Goal: Information Seeking & Learning: Learn about a topic

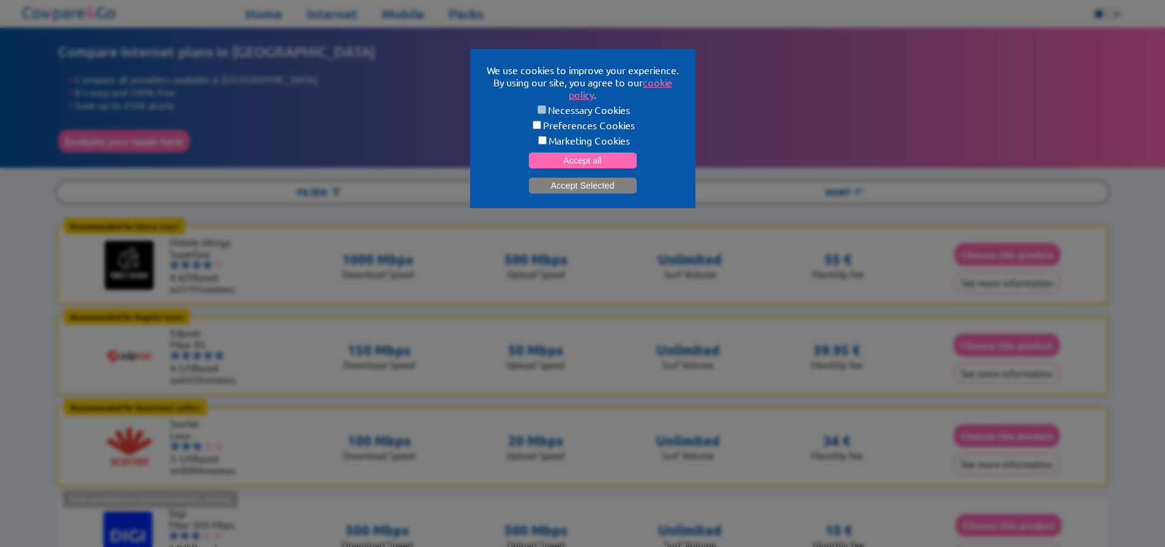
click at [605, 184] on button "Accept Selected" at bounding box center [583, 185] width 108 height 16
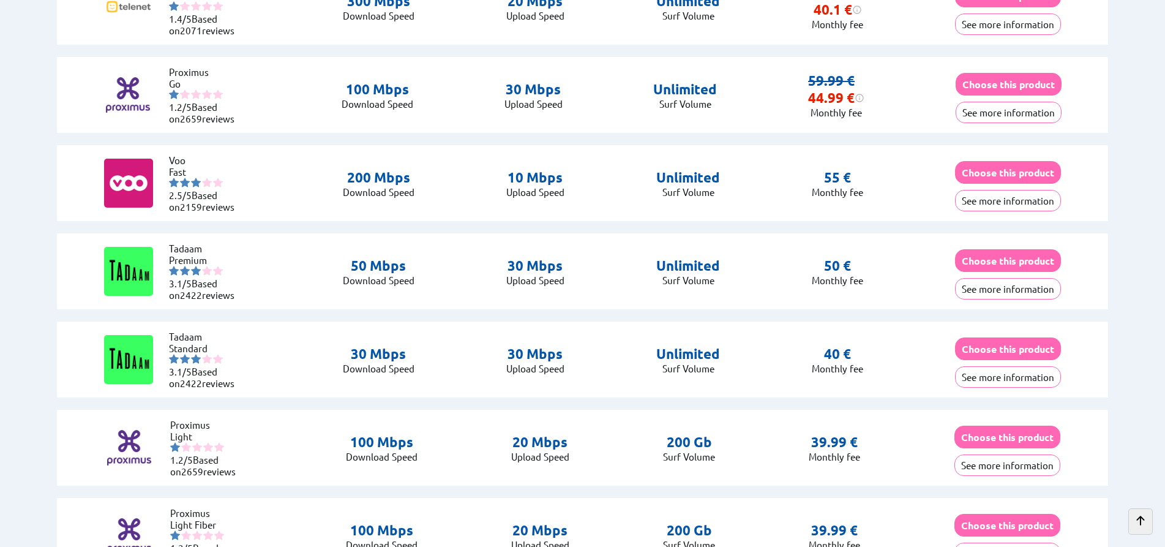
scroll to position [2559, 0]
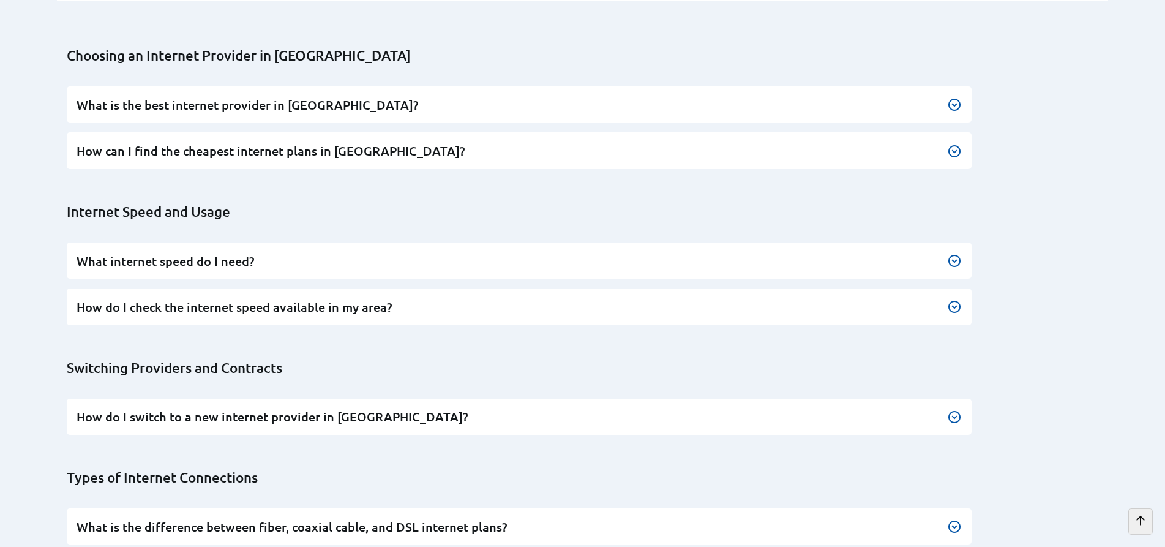
scroll to position [3496, 0]
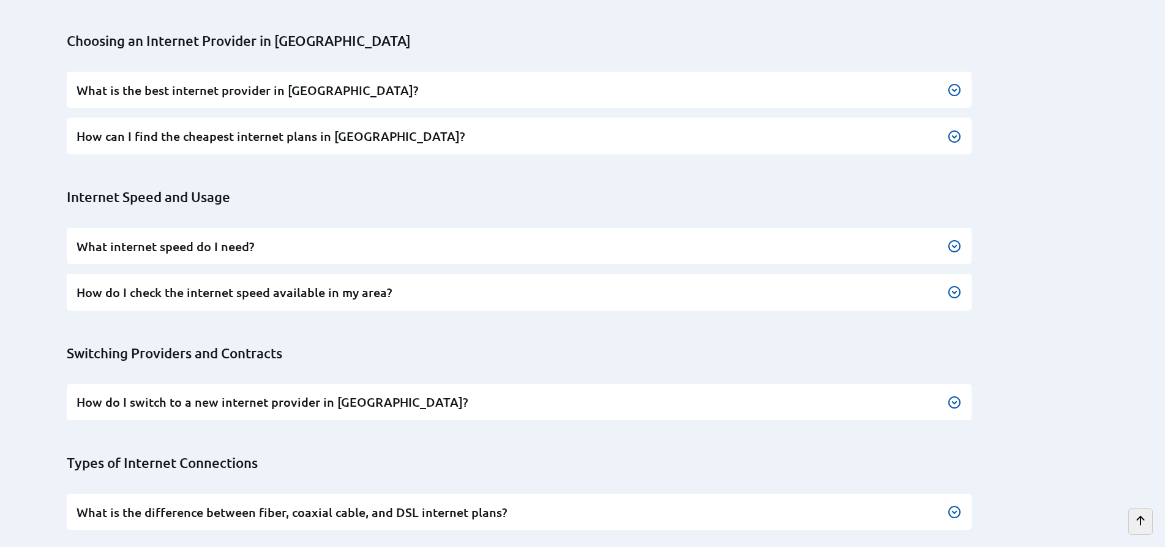
click at [953, 83] on img at bounding box center [954, 90] width 15 height 15
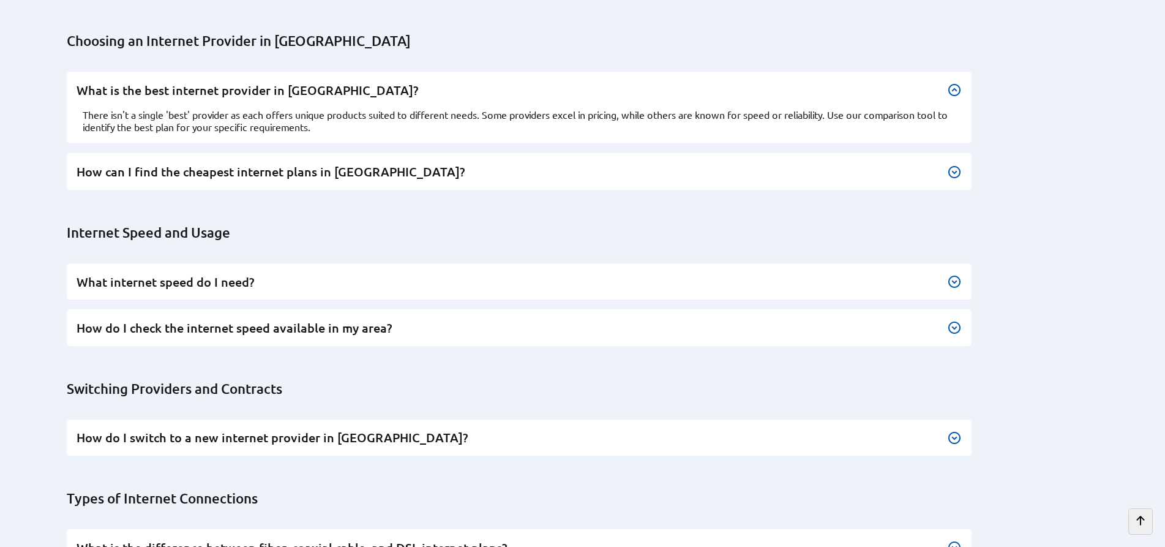
click at [951, 165] on img at bounding box center [954, 172] width 15 height 15
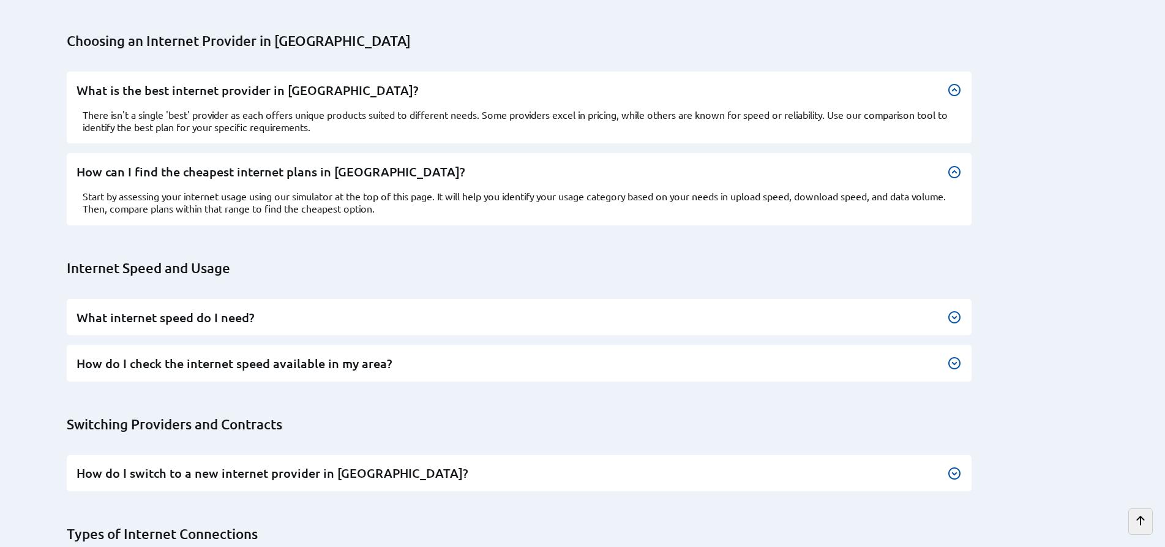
click at [952, 310] on img at bounding box center [954, 317] width 15 height 15
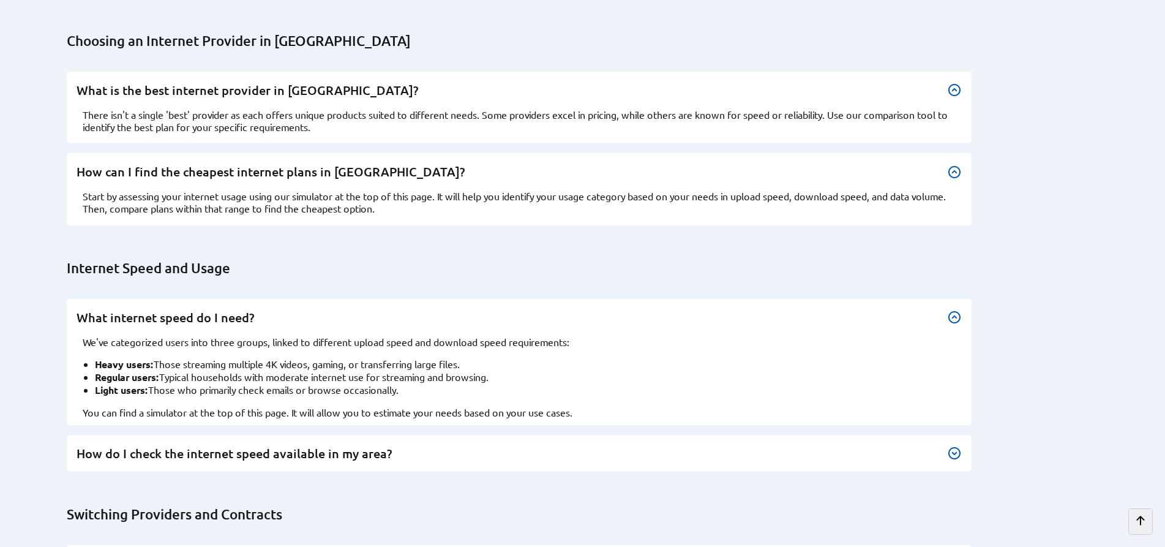
click at [1072, 362] on div "Choosing an Internet Provider in Belgium What is the best internet provider in …" at bounding box center [587, 520] width 1097 height 1024
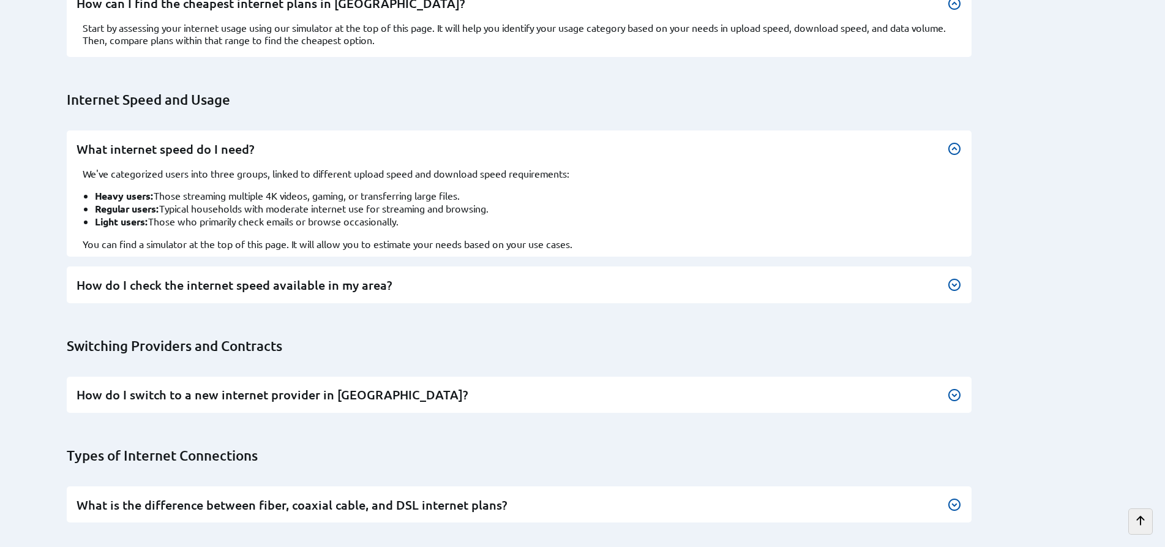
scroll to position [3745, 0]
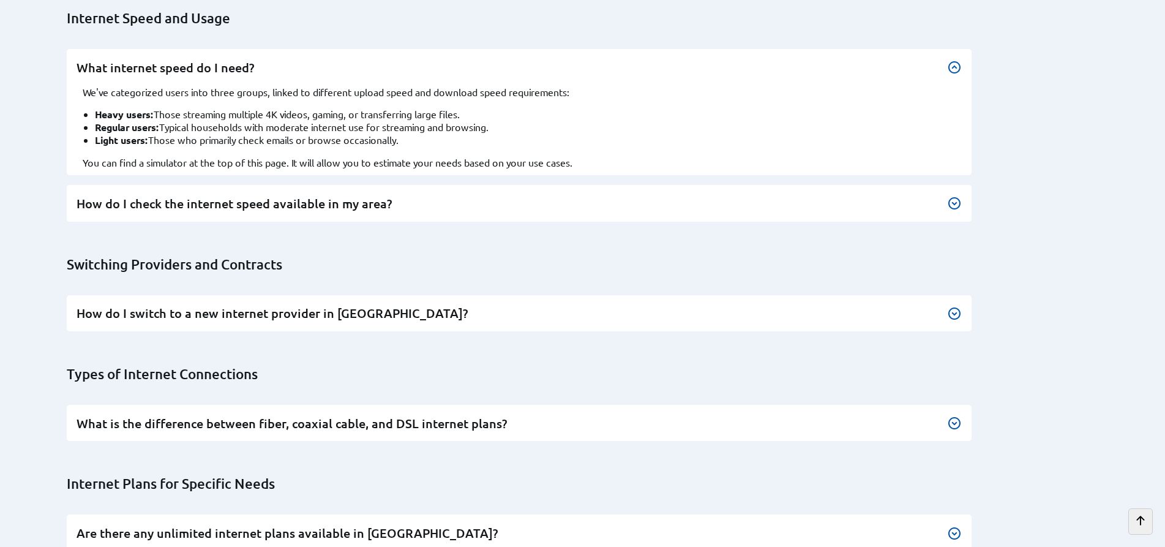
click at [956, 196] on img at bounding box center [954, 203] width 15 height 15
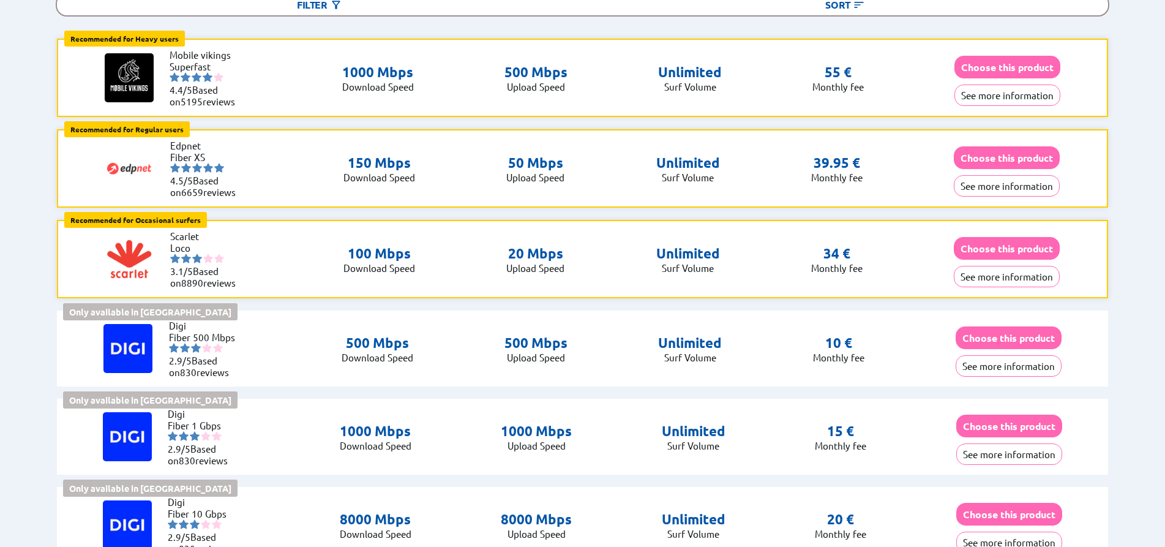
scroll to position [0, 0]
